Goal: Task Accomplishment & Management: Complete application form

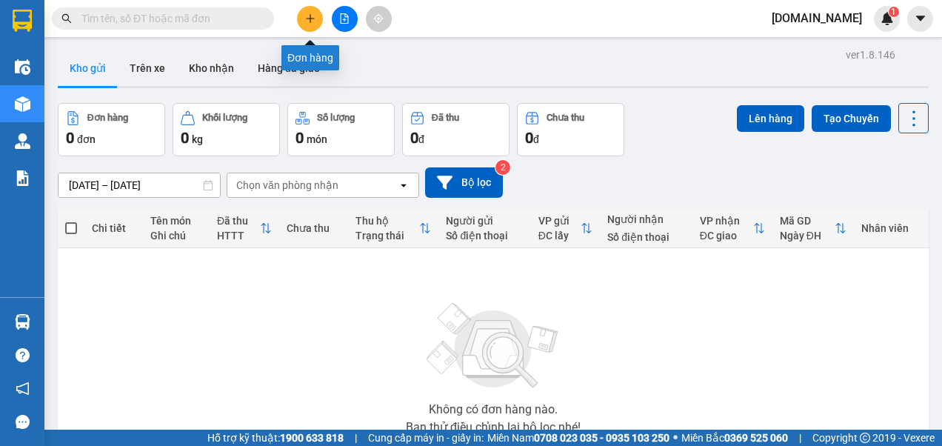
click at [311, 17] on icon "plus" at bounding box center [310, 18] width 10 height 10
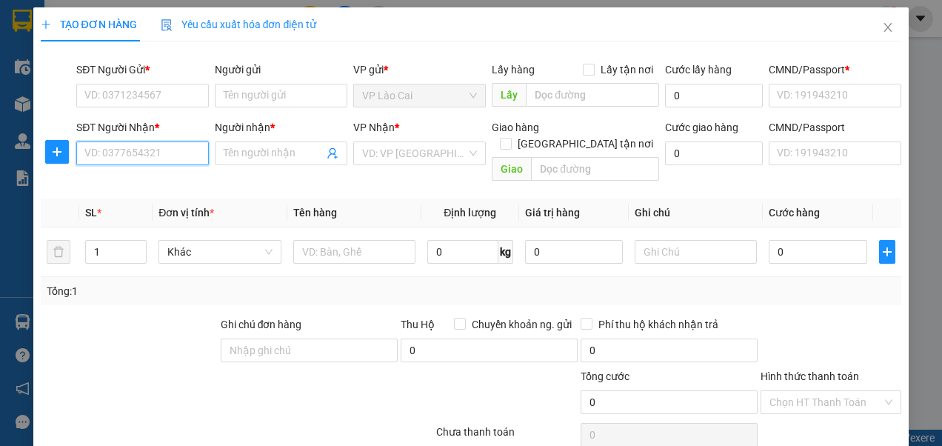
click at [138, 160] on input "SĐT Người Nhận *" at bounding box center [142, 153] width 133 height 24
click at [124, 184] on div "0935012992 - A Tùng" at bounding box center [140, 182] width 113 height 16
type input "0935012992"
type input "A Tùng"
type input "0935012992"
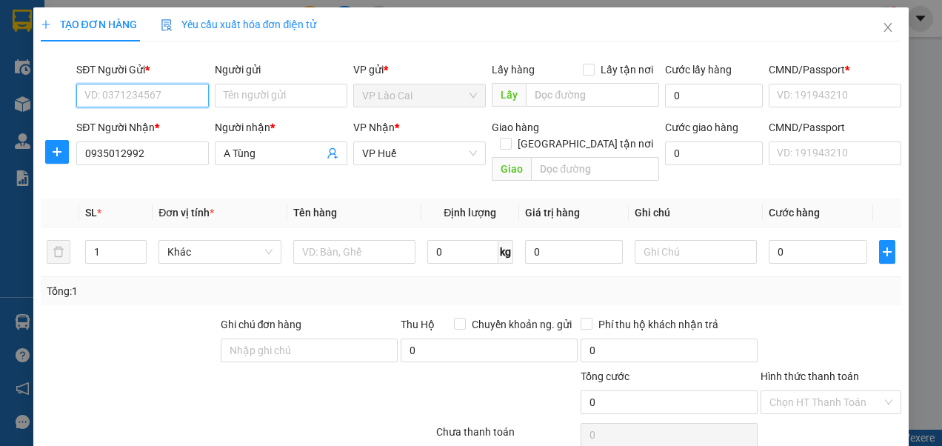
click at [153, 96] on input "SĐT Người Gửi *" at bounding box center [142, 96] width 133 height 24
click at [148, 126] on div "0917826783 - Sơn LC" at bounding box center [140, 124] width 113 height 16
type input "0917826783"
type input "Sơn LC"
type input "0123456789"
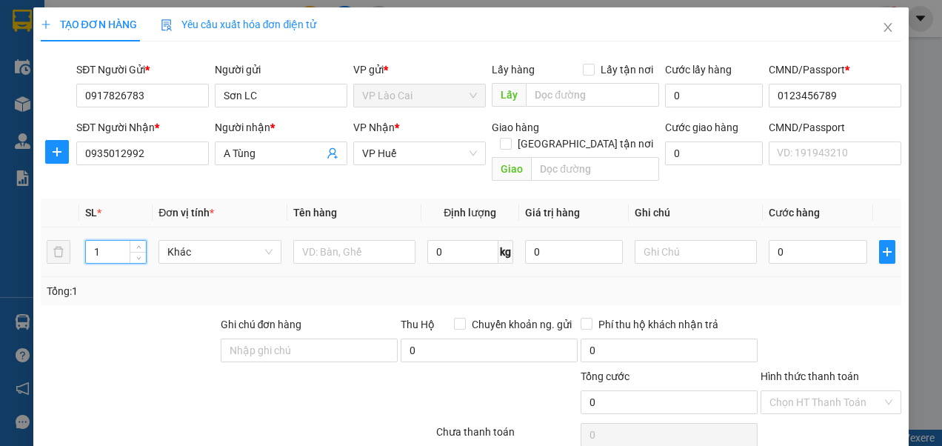
click at [101, 241] on input "1" at bounding box center [116, 252] width 60 height 22
type input "5"
click at [326, 240] on input "text" at bounding box center [354, 252] width 122 height 24
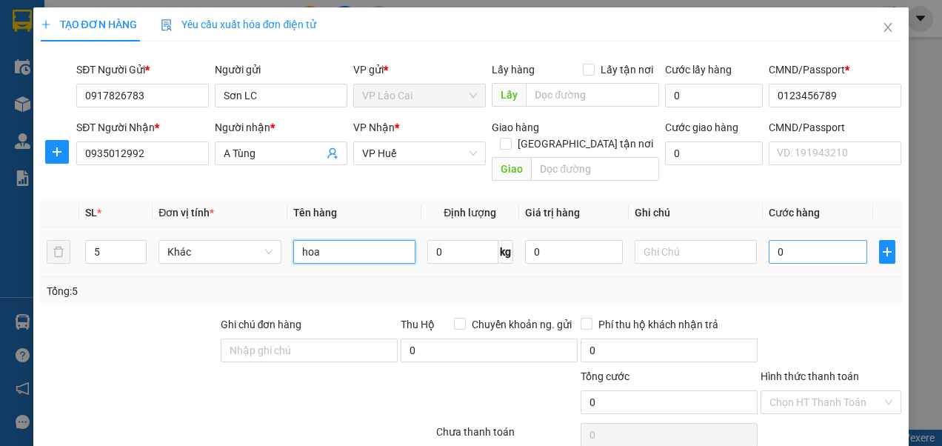
type input "hoa"
click at [789, 240] on input "0" at bounding box center [817, 252] width 98 height 24
type input "5"
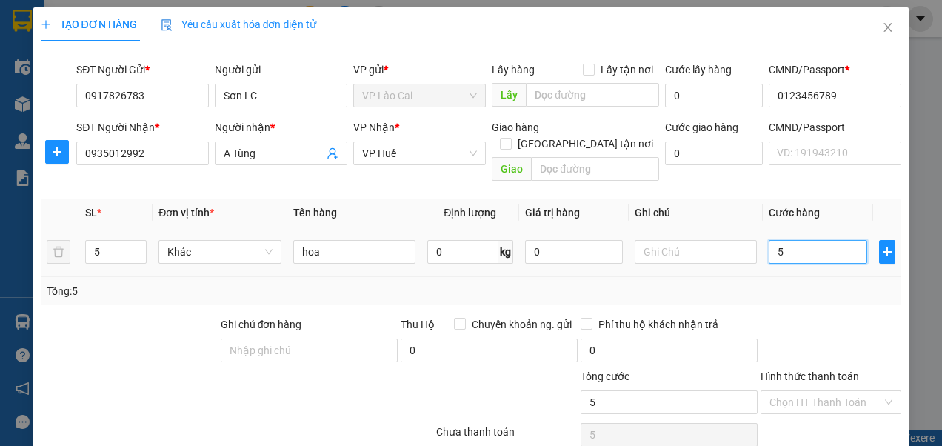
type input "50"
type input "500"
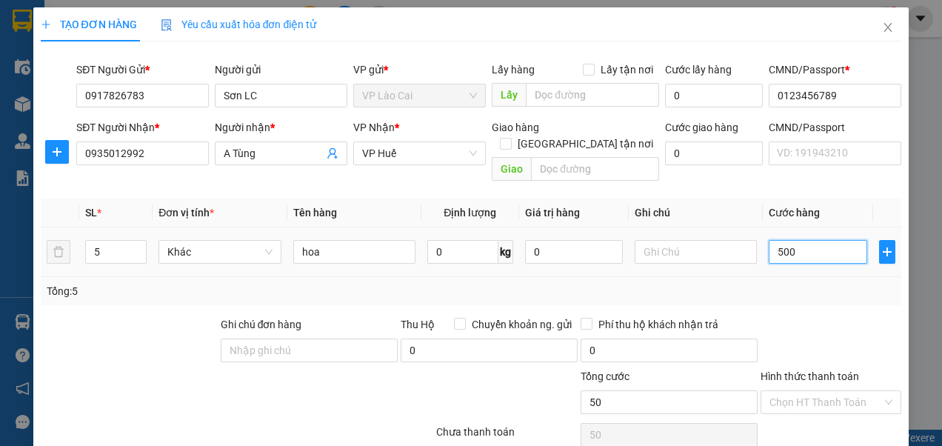
type input "500"
click at [651, 240] on input "text" at bounding box center [695, 252] width 122 height 24
type input "500.000"
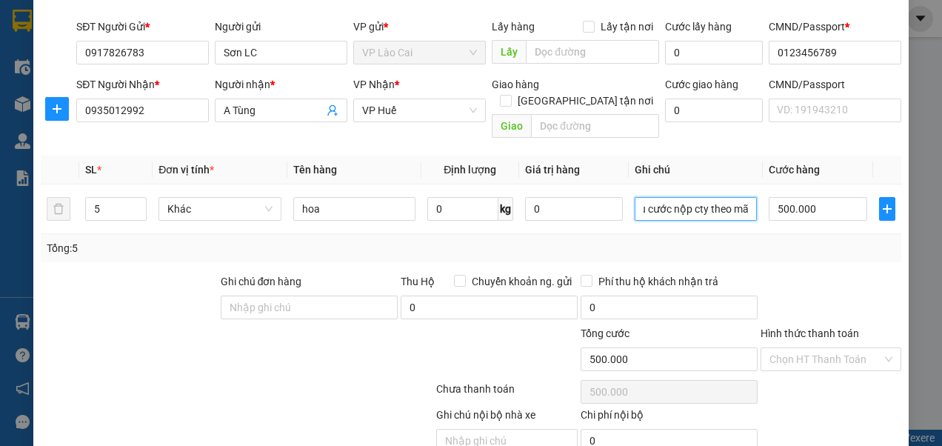
scroll to position [95, 0]
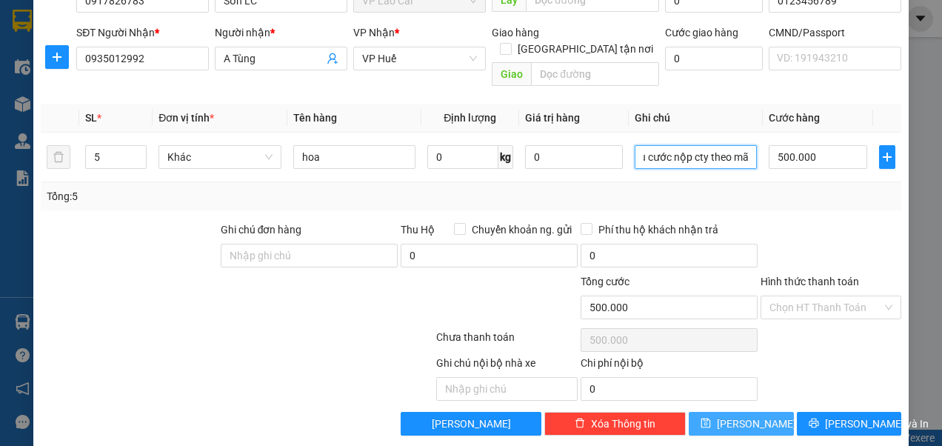
type input "Lái xe thu cước nộp cty theo mã"
click at [727, 412] on button "Lưu" at bounding box center [741, 424] width 105 height 24
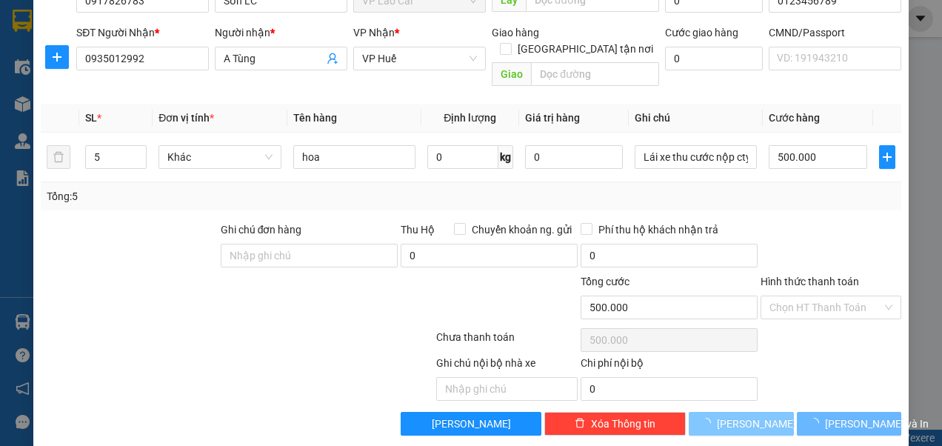
type input "1"
type input "0"
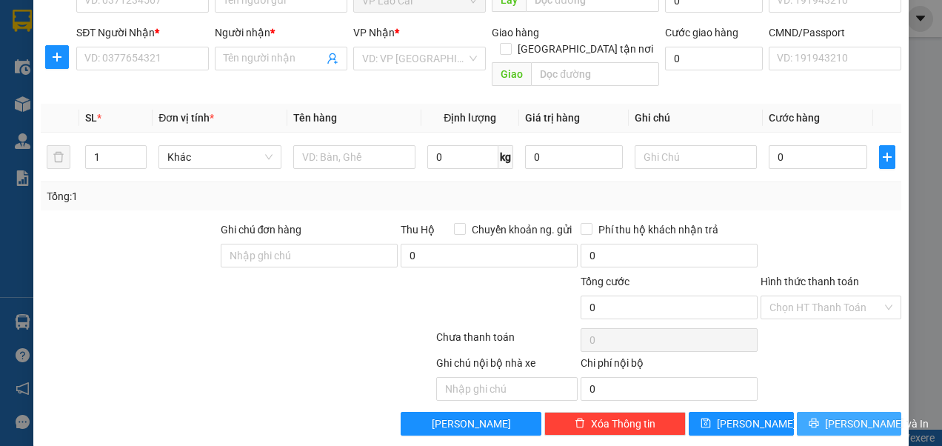
click at [846, 415] on span "Lưu và In" at bounding box center [877, 423] width 104 height 16
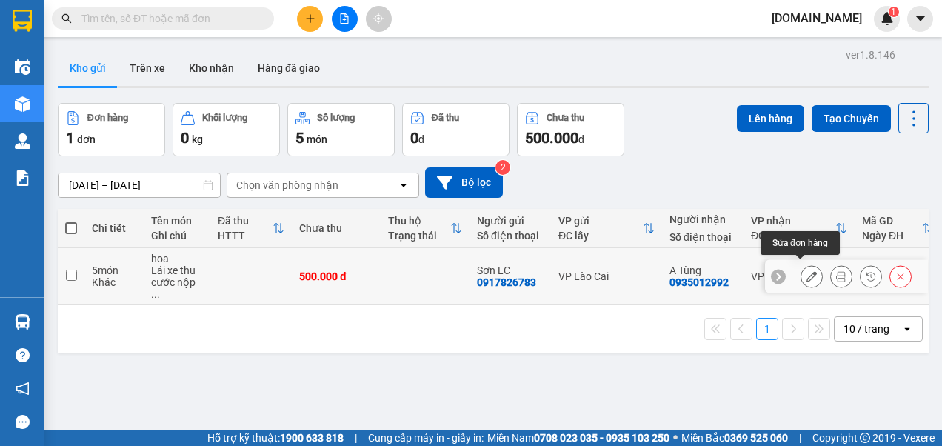
click at [806, 275] on icon at bounding box center [811, 276] width 10 height 10
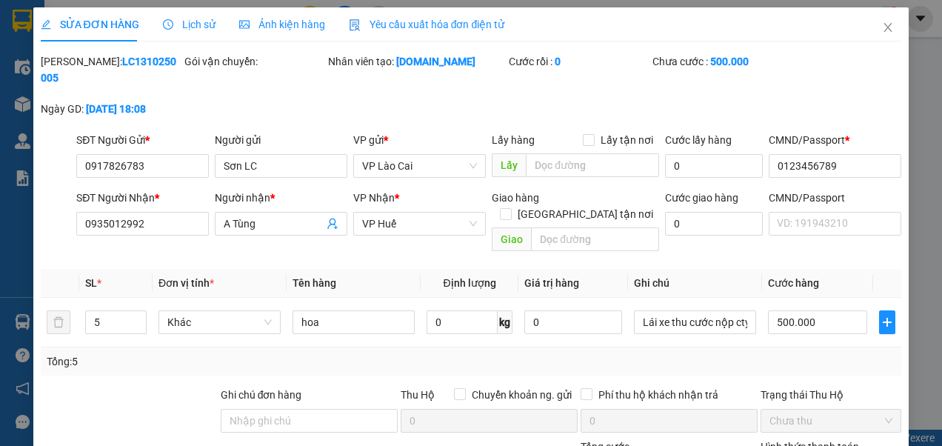
type input "0917826783"
type input "Sơn LC"
type input "0123456789"
type input "0935012992"
type input "A Tùng"
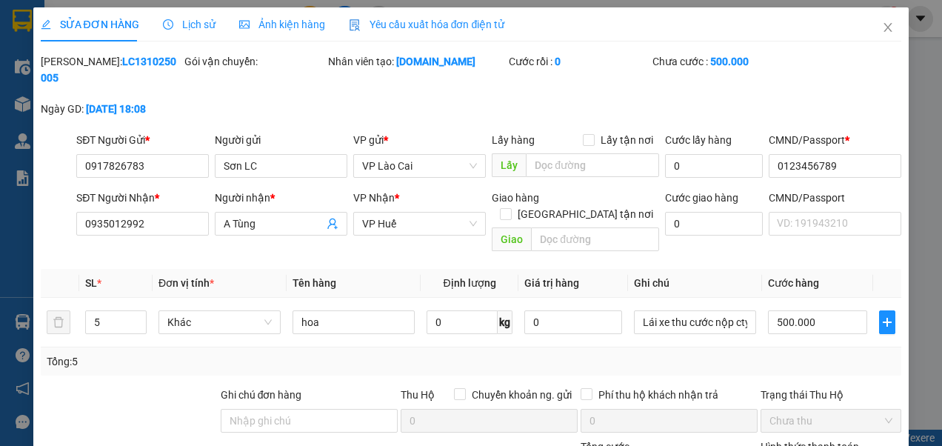
type input "500.000"
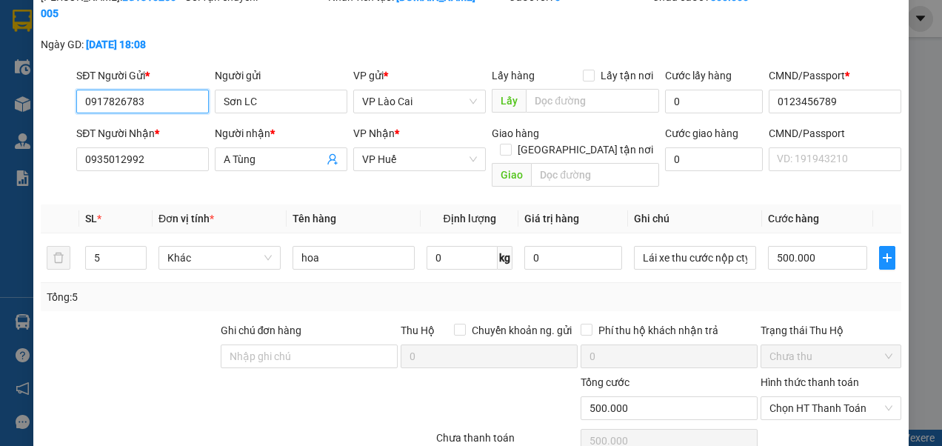
scroll to position [166, 0]
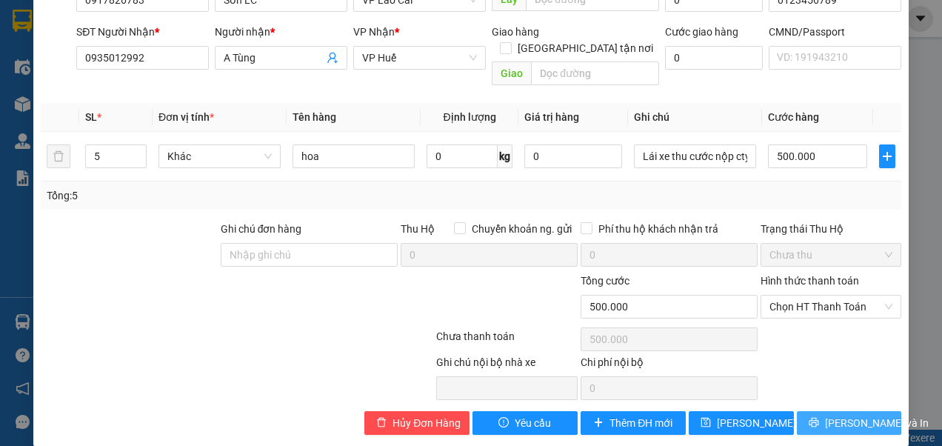
click at [848, 415] on span "Lưu và In" at bounding box center [877, 423] width 104 height 16
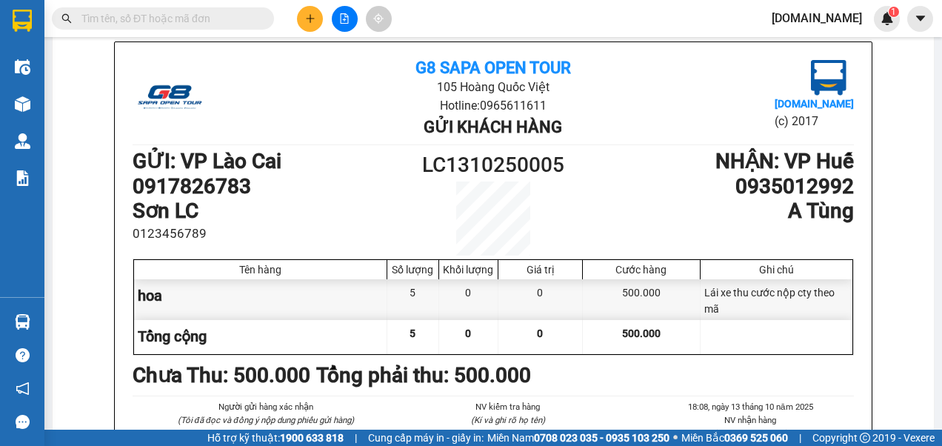
scroll to position [86, 0]
